Goal: Navigation & Orientation: Find specific page/section

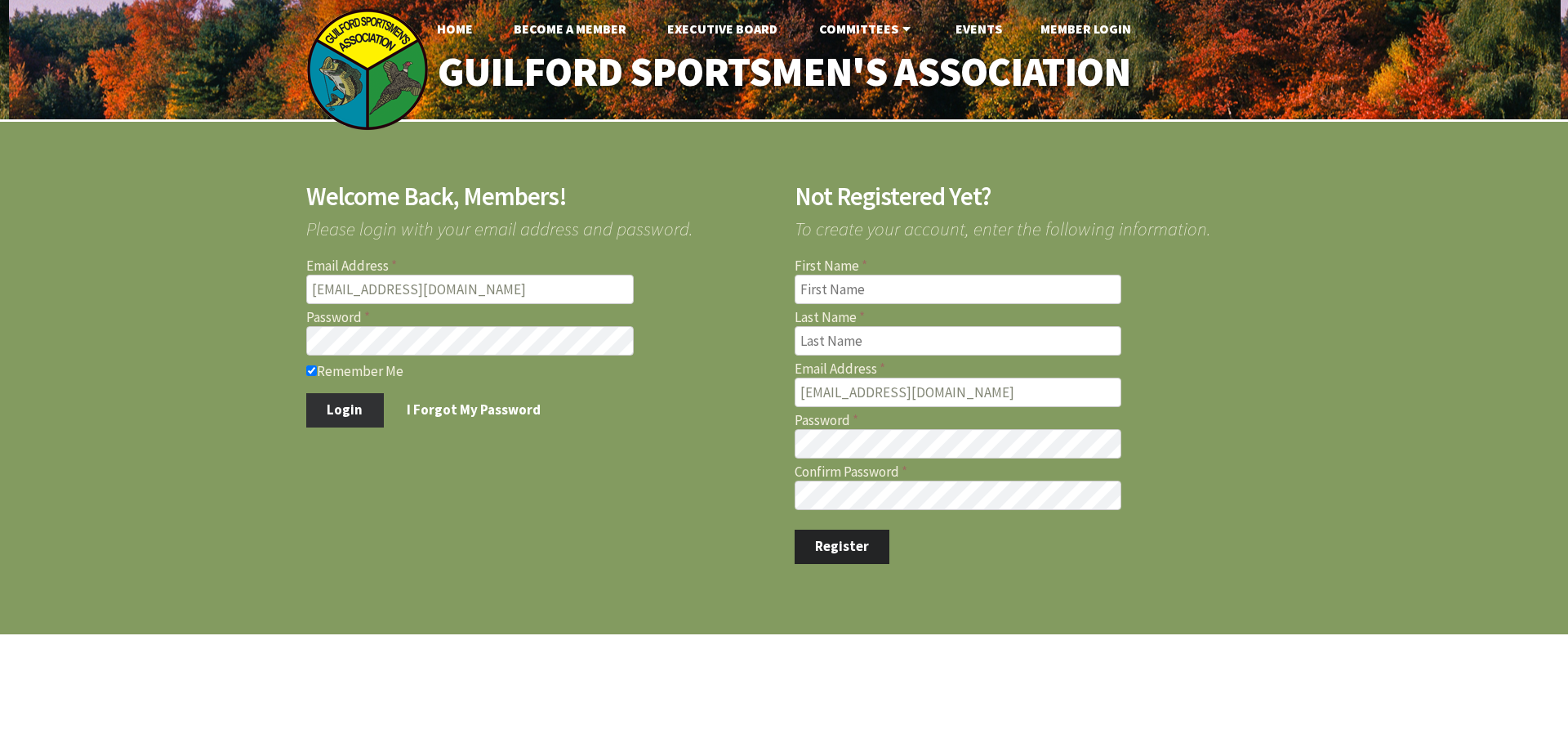
click at [349, 408] on button "Login" at bounding box center [345, 410] width 78 height 35
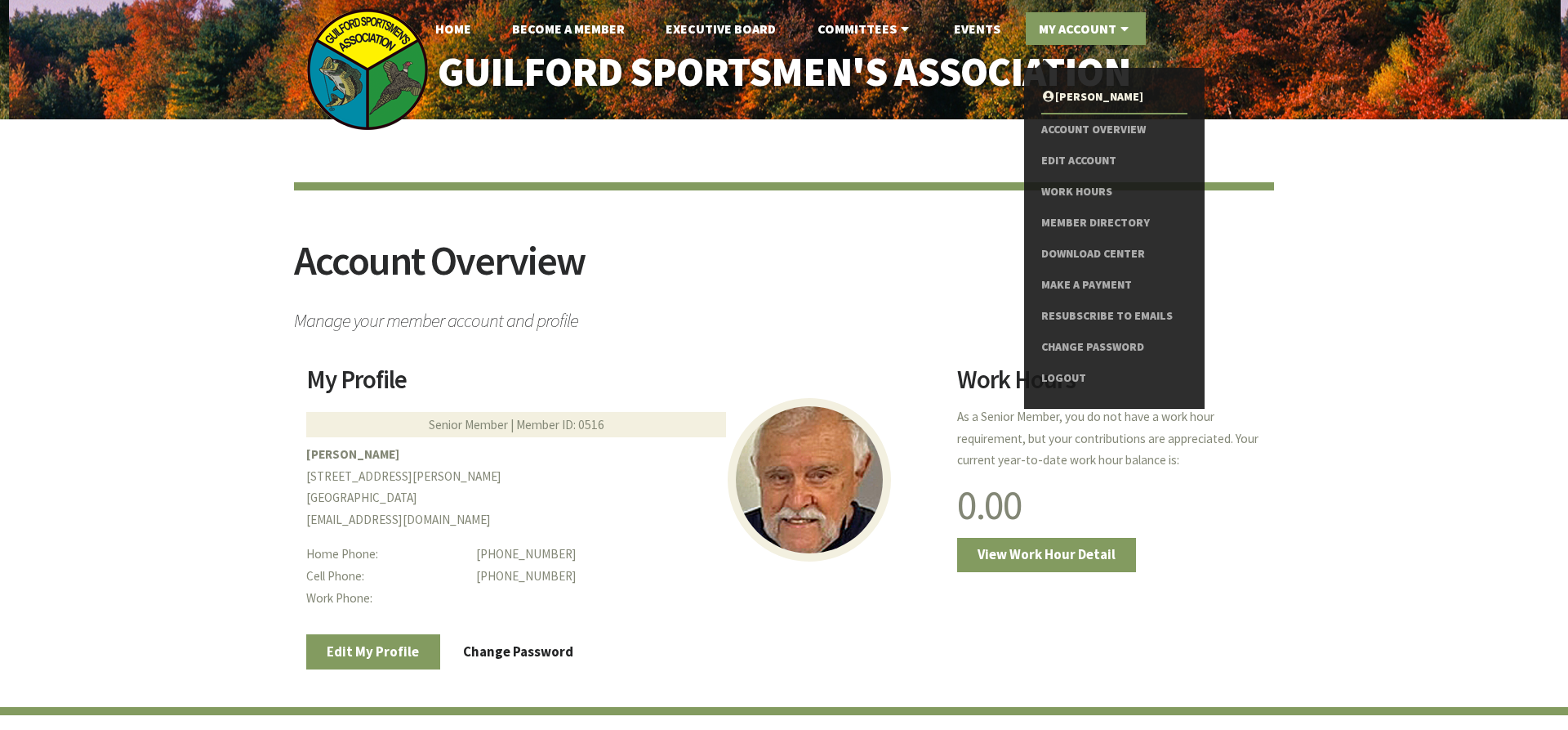
click at [1061, 22] on link "My Account" at bounding box center [1085, 28] width 120 height 33
click at [1073, 220] on link "Member Directory" at bounding box center [1115, 223] width 146 height 31
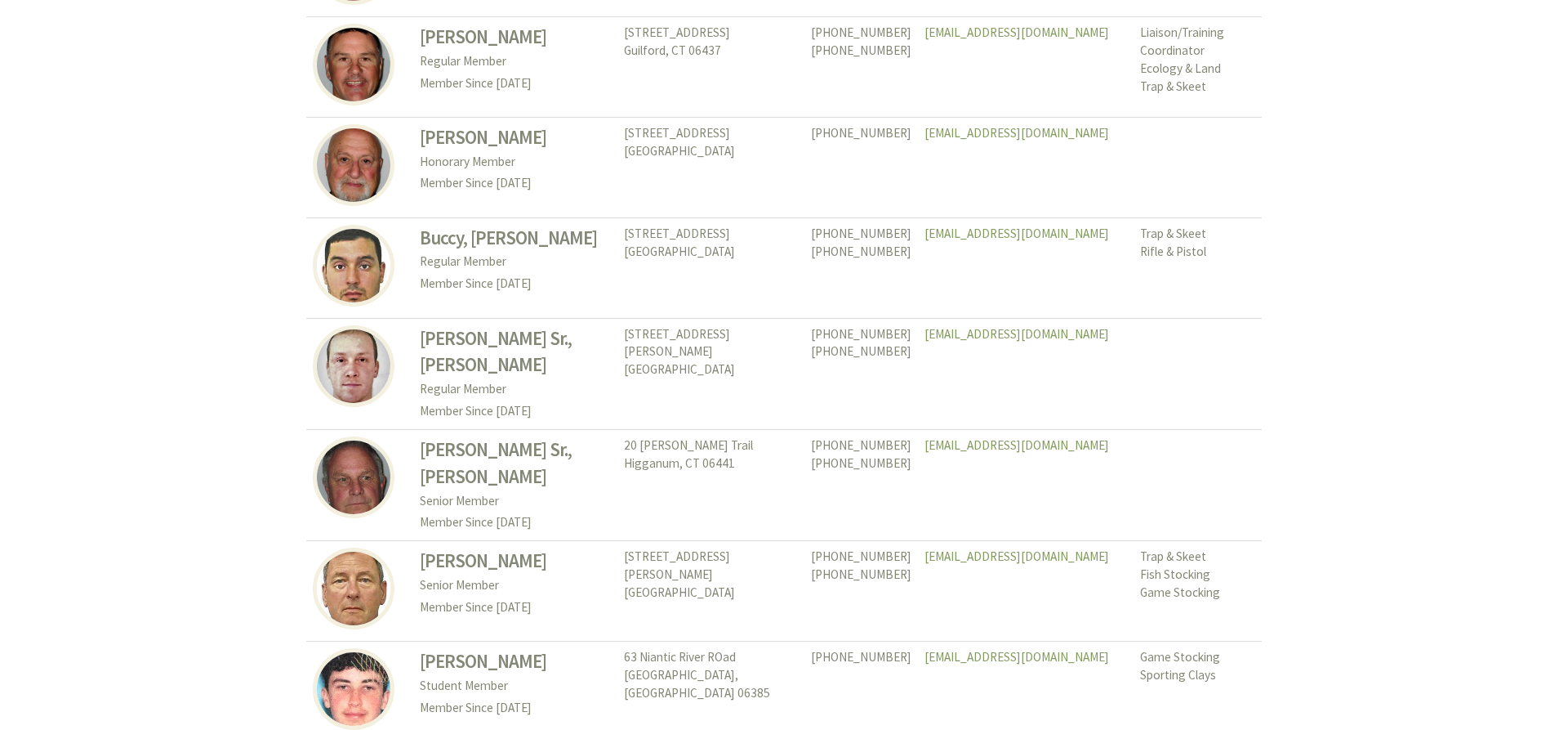
scroll to position [7333, 0]
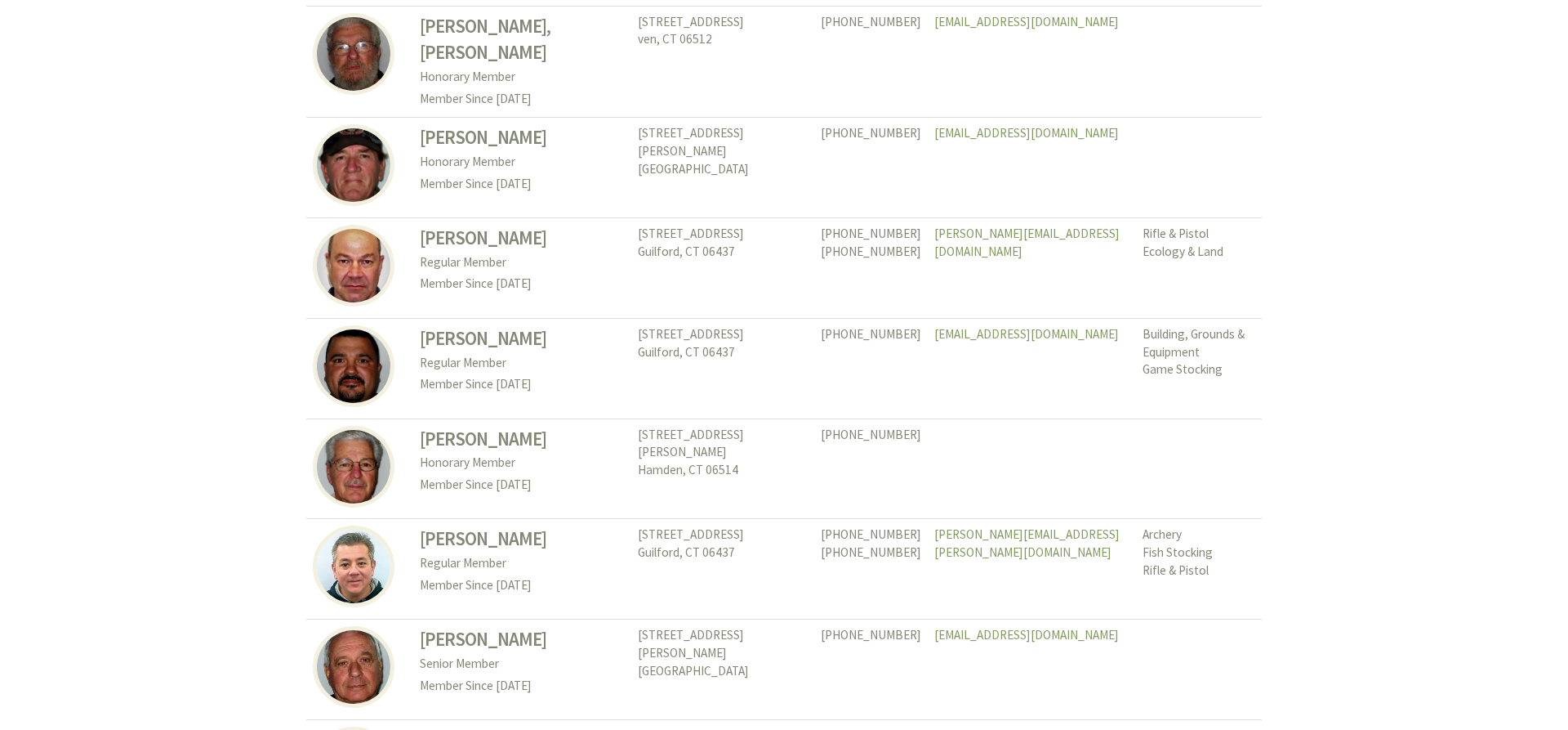
scroll to position [7529, 0]
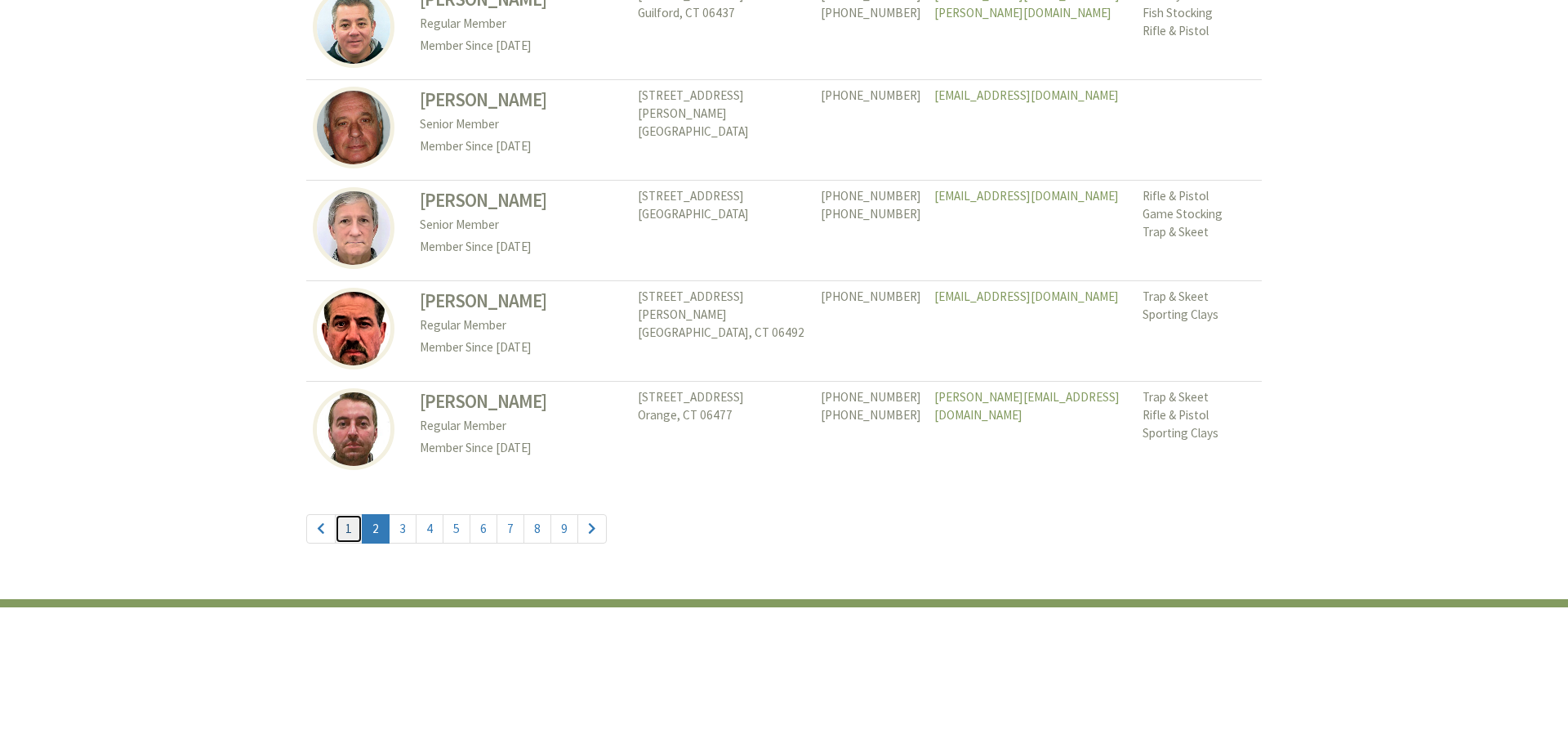
click at [348, 514] on link "1" at bounding box center [349, 528] width 28 height 29
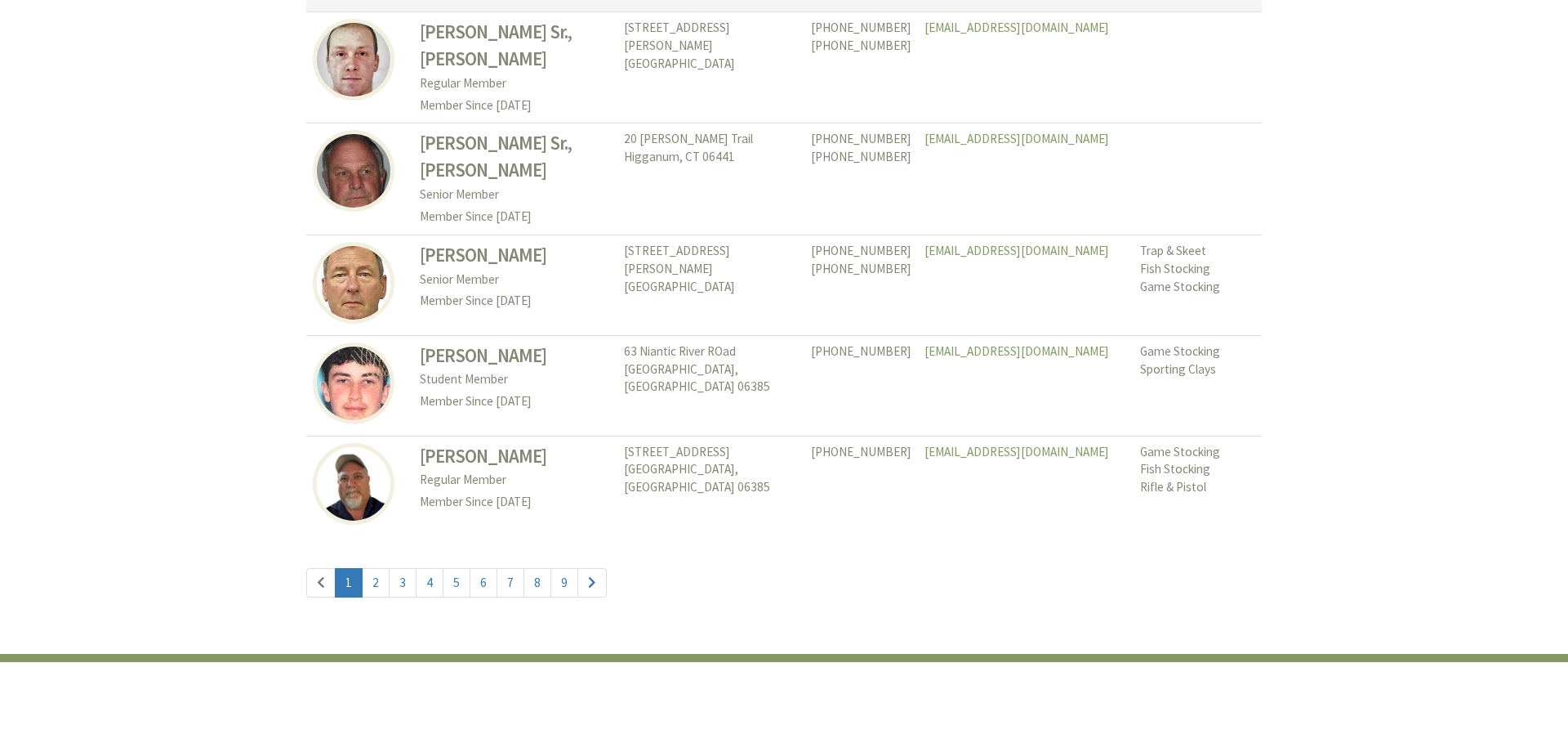
scroll to position [7500, 0]
click at [479, 567] on link "6" at bounding box center [484, 581] width 28 height 29
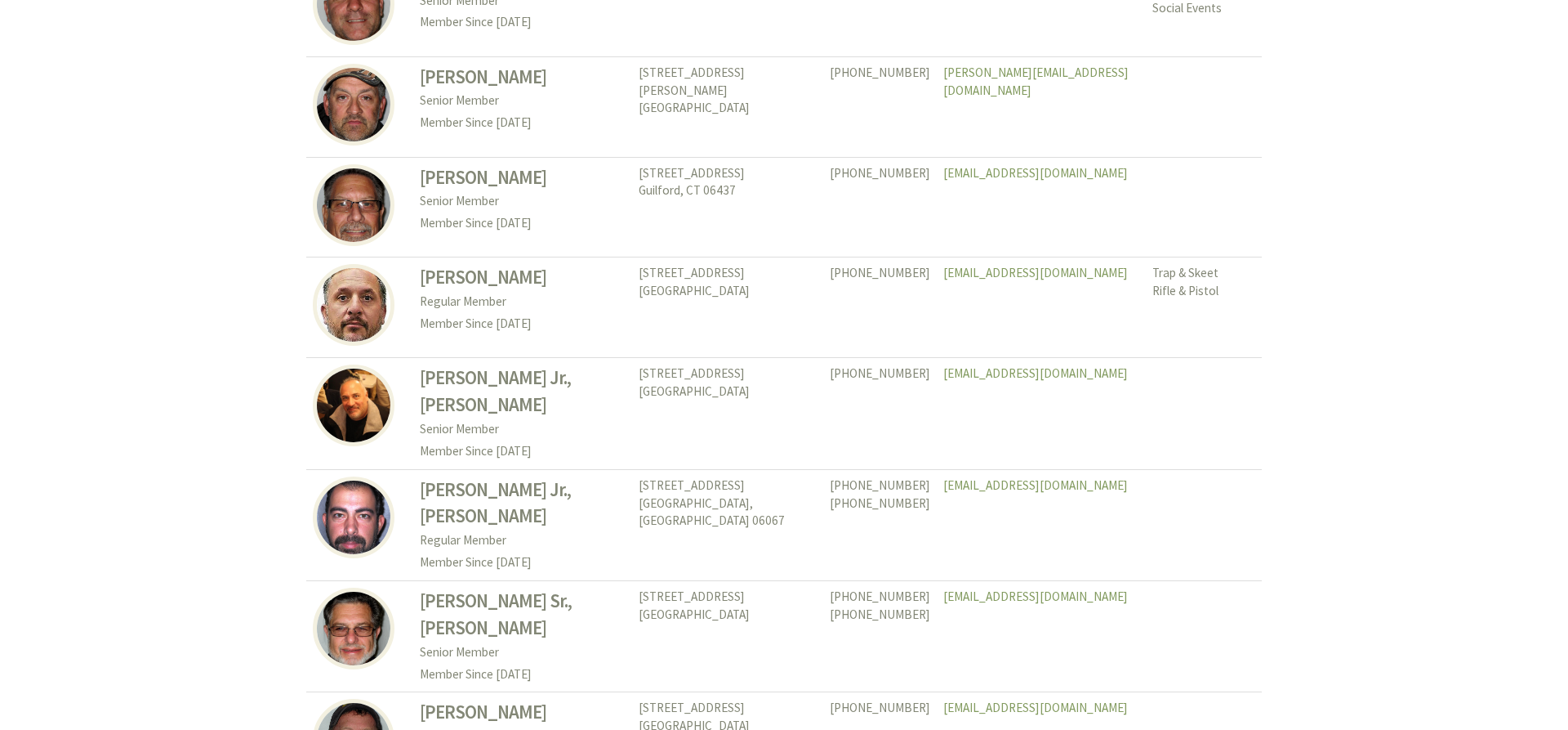
scroll to position [7541, 0]
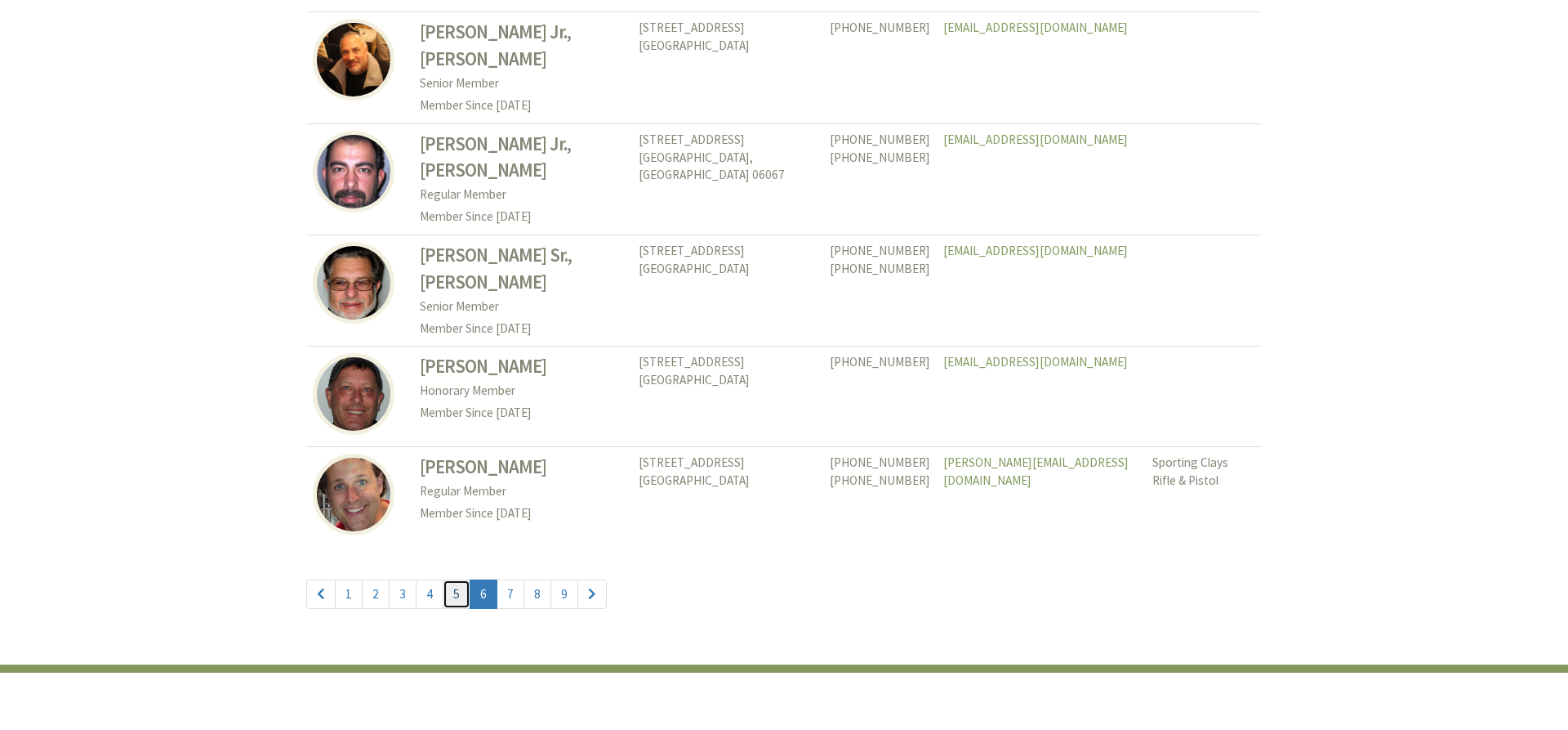
click at [453, 580] on link "5" at bounding box center [456, 594] width 28 height 29
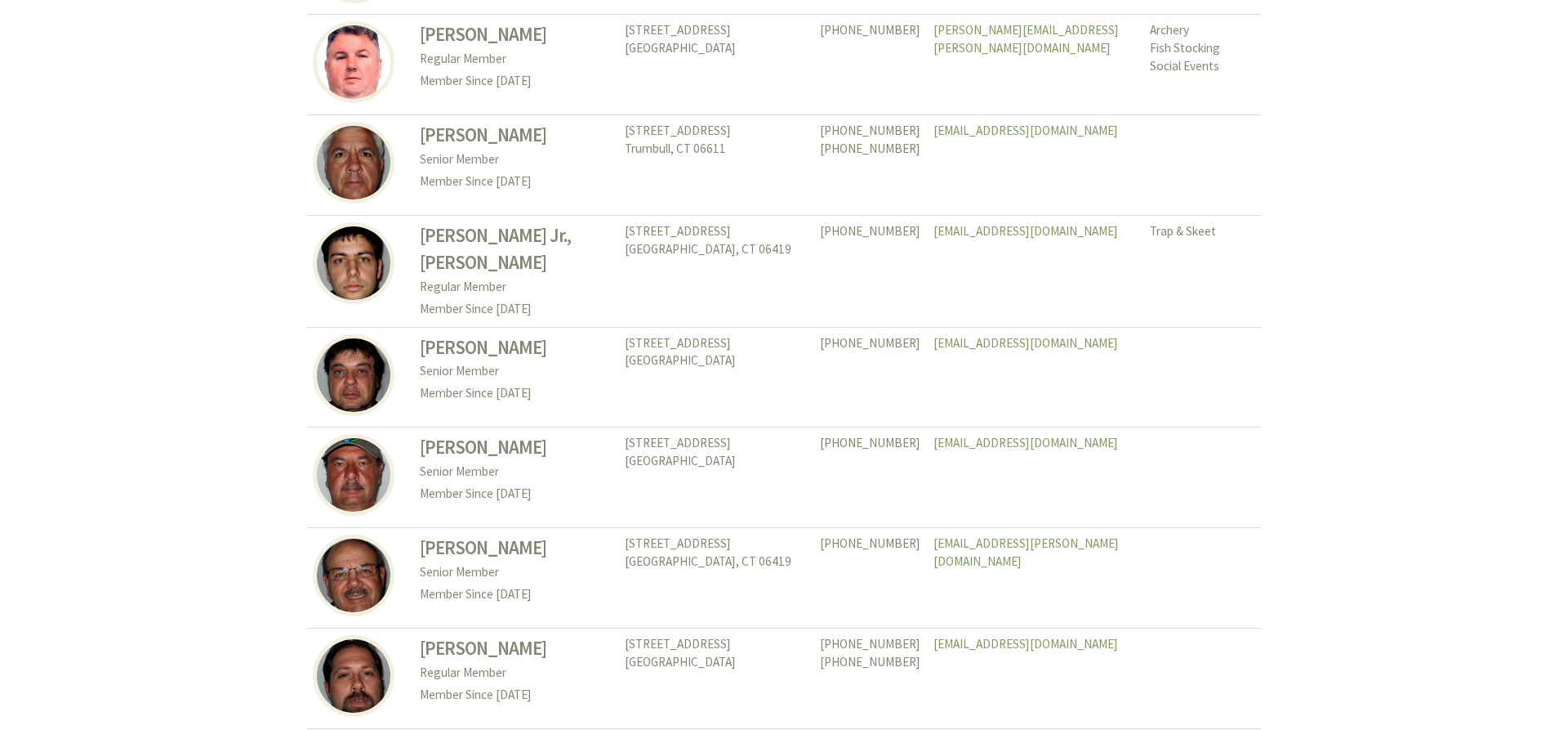
scroll to position [1833, 0]
